Goal: Transaction & Acquisition: Purchase product/service

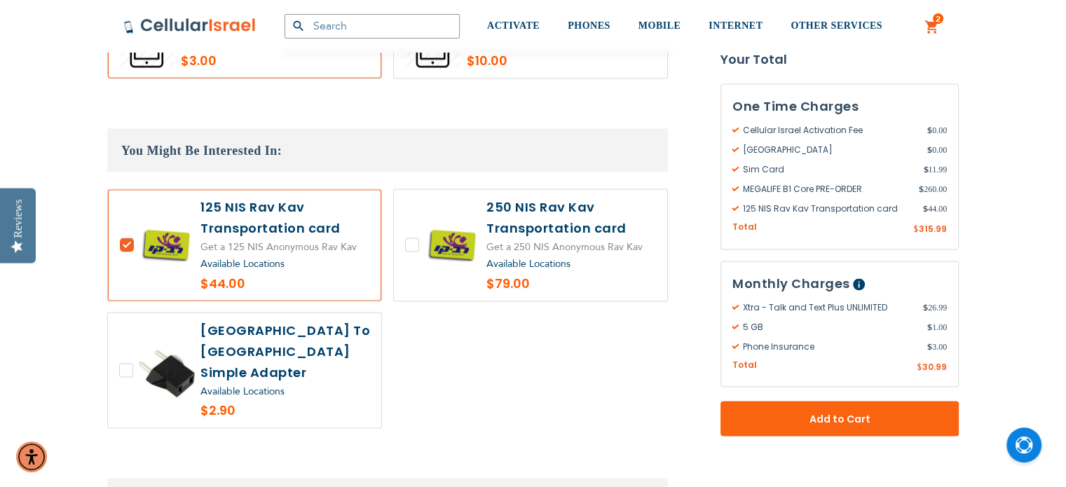
scroll to position [2694, 0]
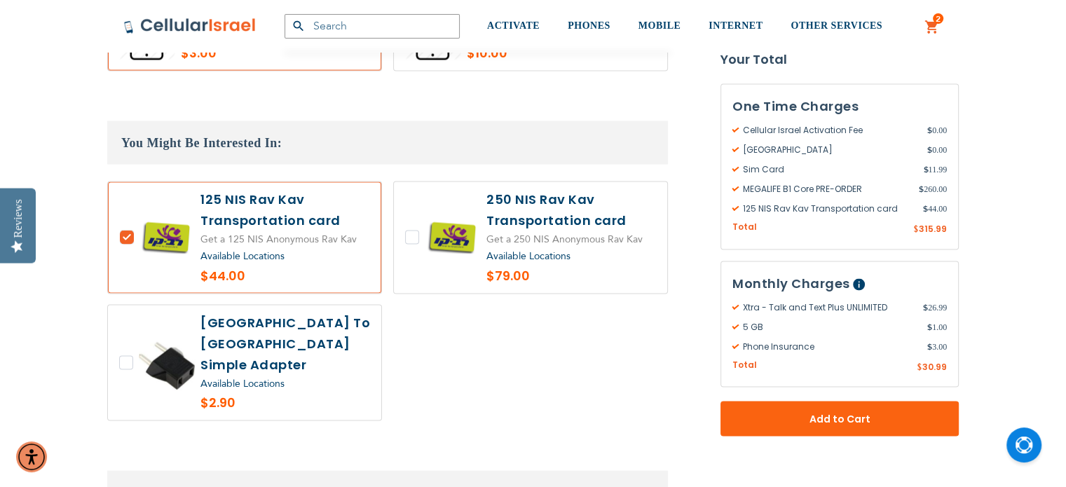
click at [453, 207] on label at bounding box center [530, 237] width 273 height 111
checkbox input "true"
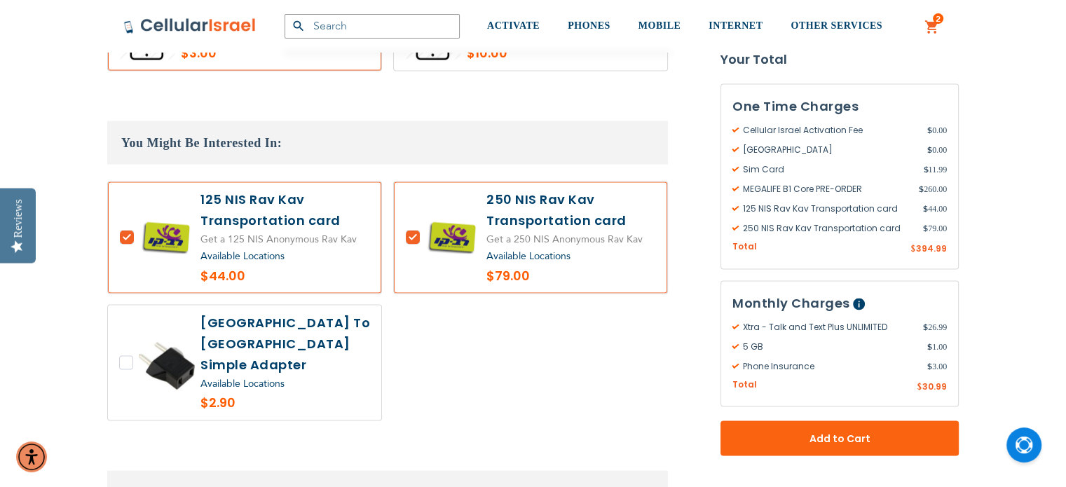
click at [129, 217] on label at bounding box center [244, 237] width 273 height 111
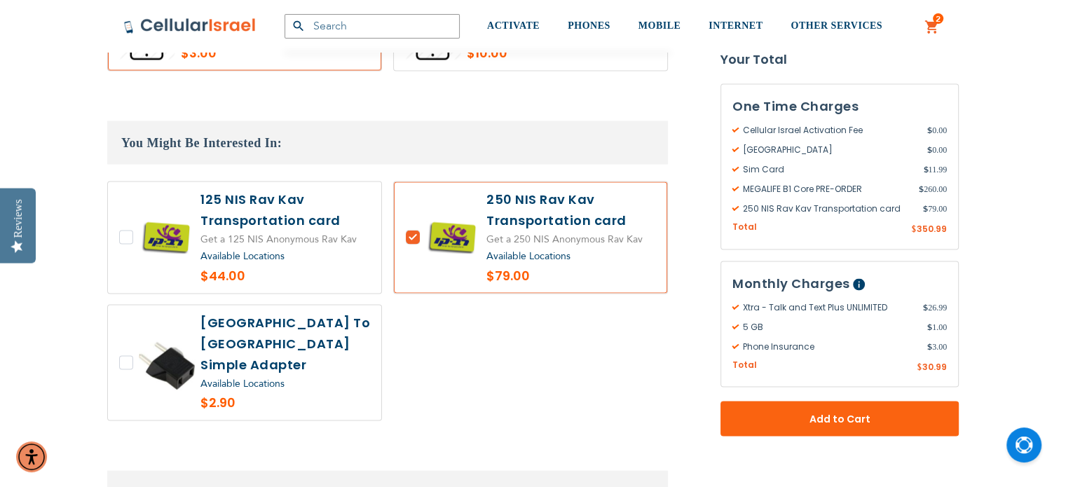
click at [116, 218] on label at bounding box center [244, 237] width 273 height 111
checkbox input "true"
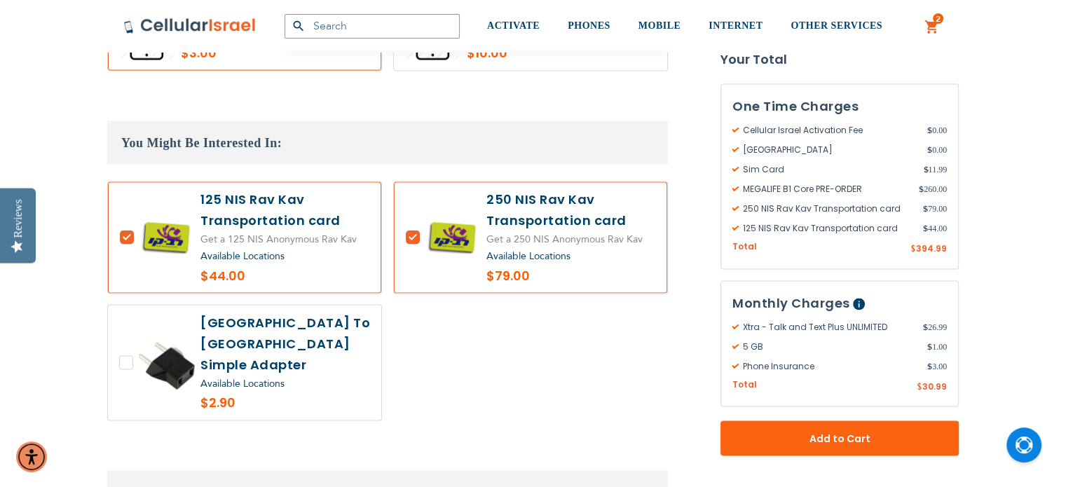
click at [412, 222] on label at bounding box center [530, 237] width 273 height 111
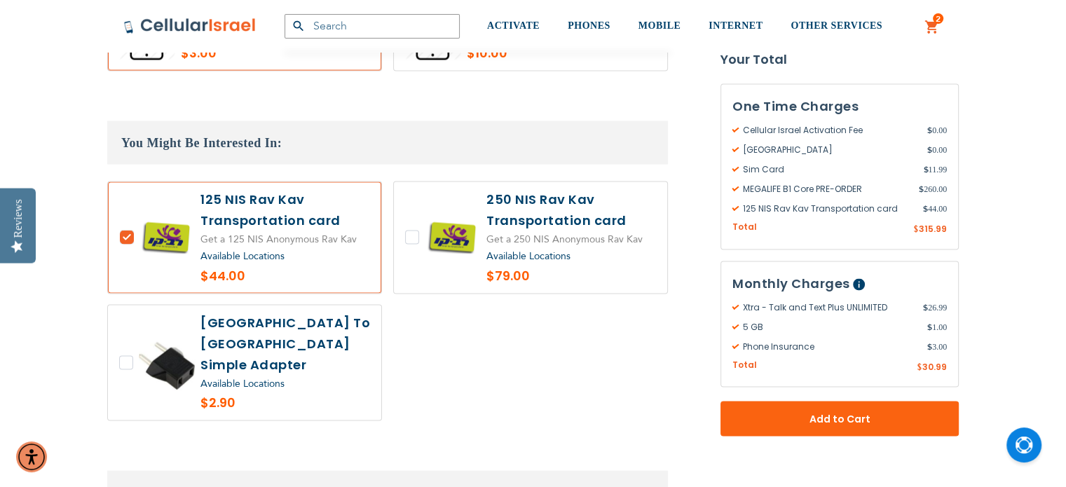
click at [412, 227] on label at bounding box center [530, 237] width 273 height 111
checkbox input "true"
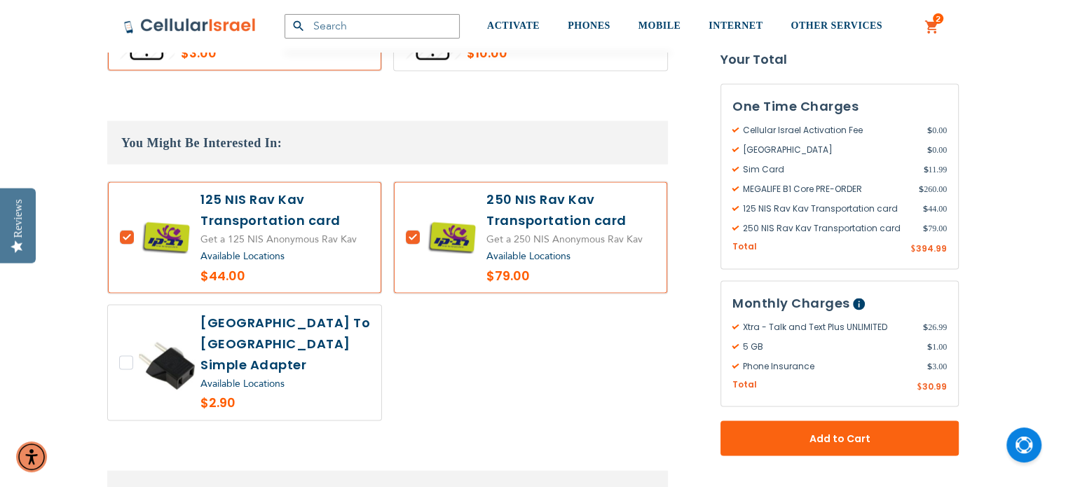
click at [128, 213] on label at bounding box center [244, 237] width 273 height 111
checkbox input "false"
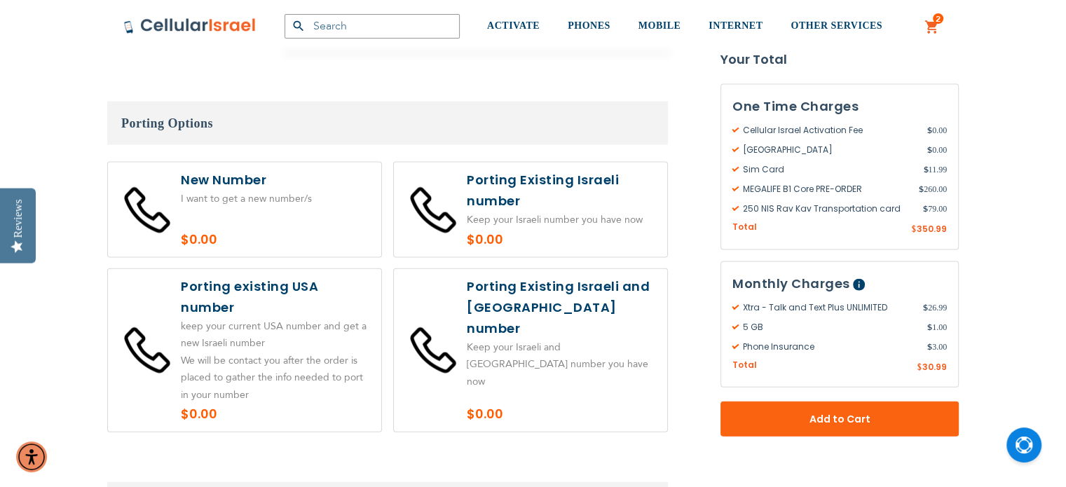
scroll to position [3064, 0]
click at [268, 167] on label at bounding box center [244, 210] width 273 height 95
radio input "true"
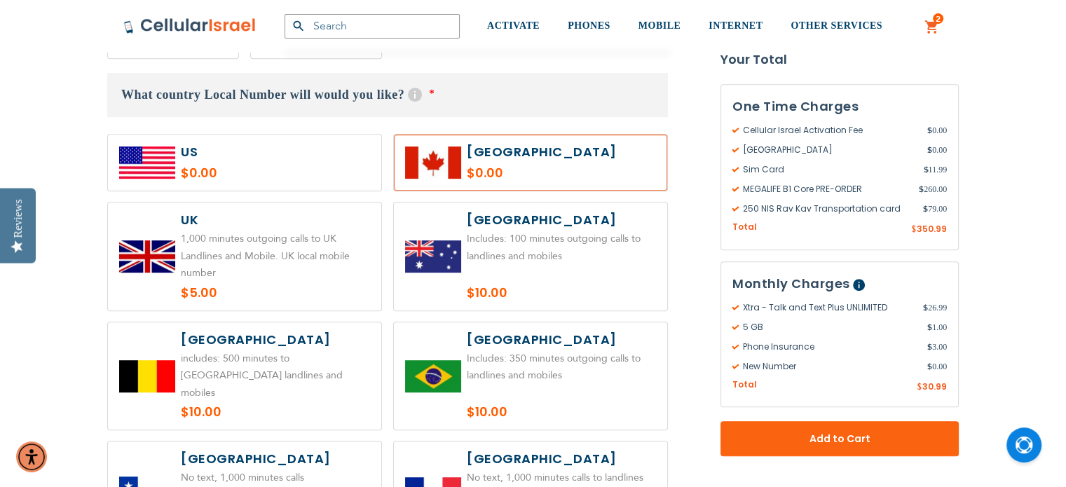
scroll to position [711, 0]
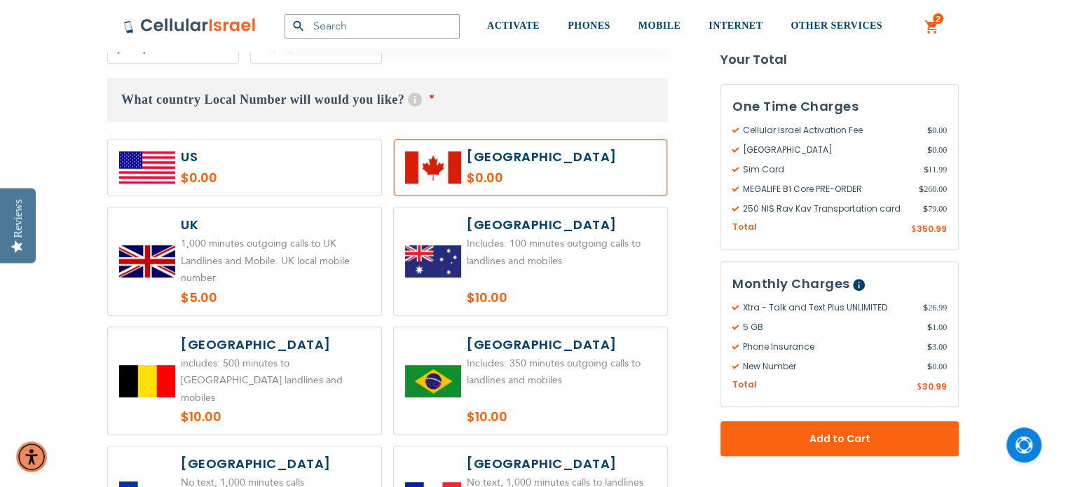
click at [560, 176] on label at bounding box center [530, 167] width 273 height 56
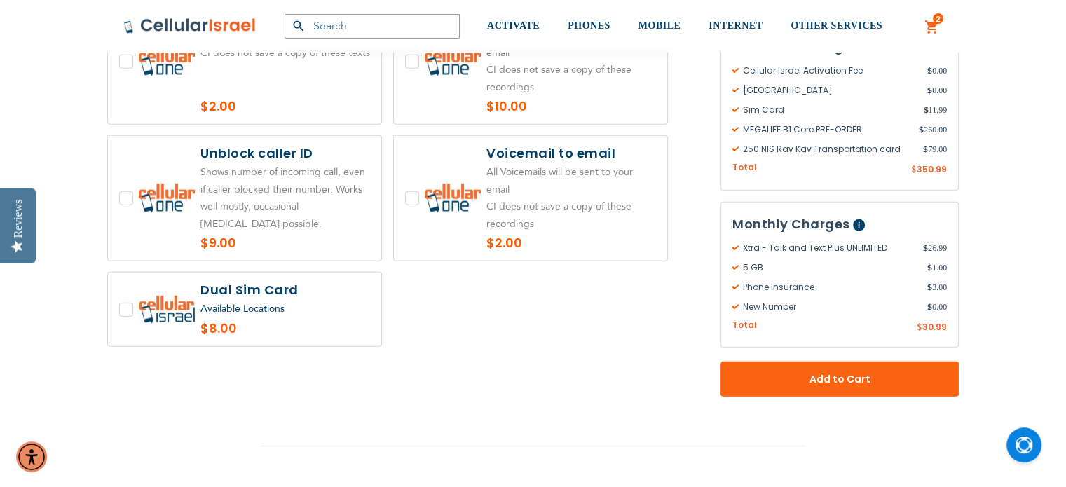
scroll to position [3602, 0]
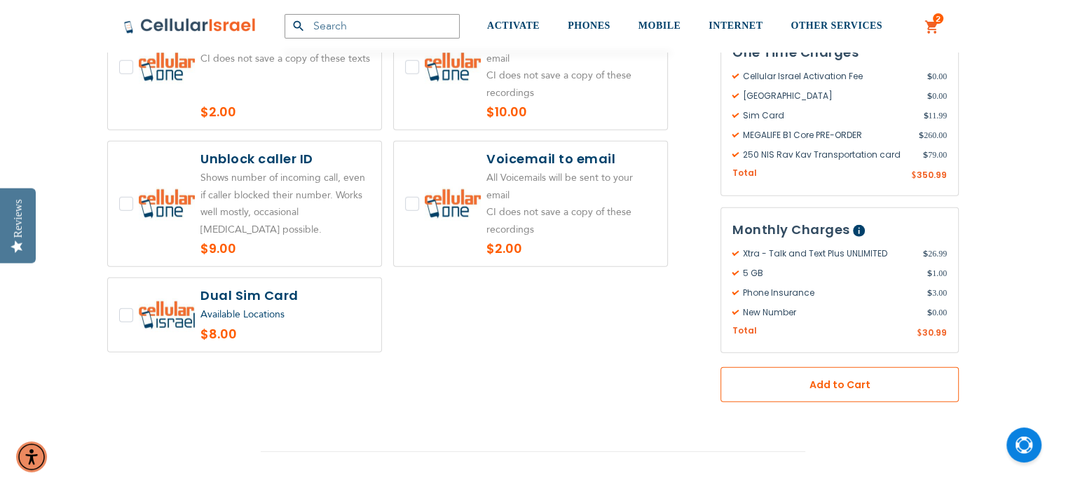
click at [922, 367] on button "Add to Cart" at bounding box center [839, 384] width 238 height 35
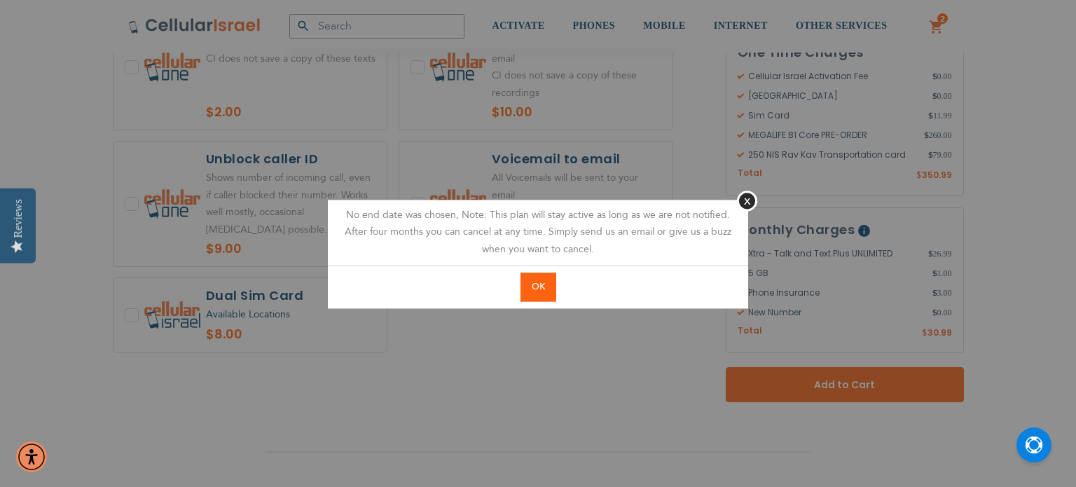
click at [540, 291] on span "OK" at bounding box center [538, 286] width 13 height 13
